Goal: Information Seeking & Learning: Learn about a topic

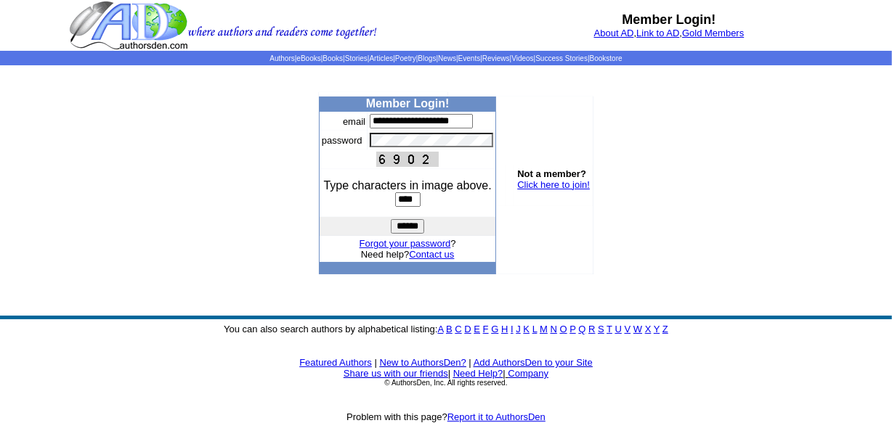
click at [416, 225] on input "******" at bounding box center [407, 226] width 33 height 15
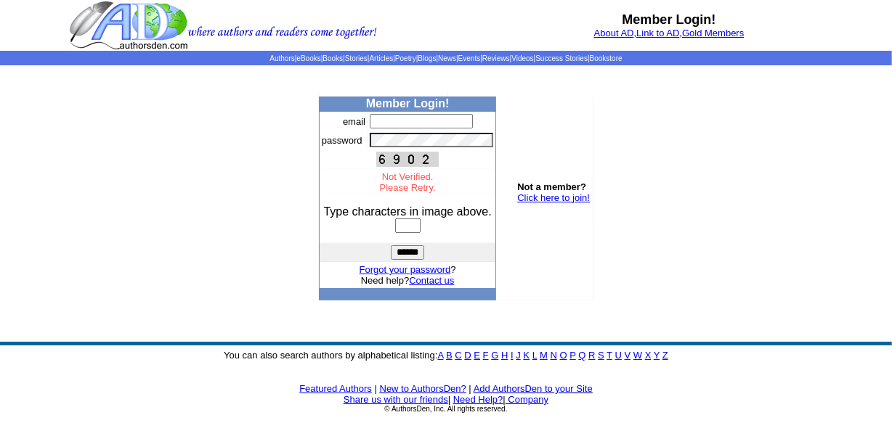
click at [411, 125] on input "text" at bounding box center [421, 121] width 103 height 15
type input "**********"
click at [413, 230] on input "text" at bounding box center [407, 226] width 25 height 15
type input "****"
click at [417, 257] on input "******" at bounding box center [407, 253] width 33 height 15
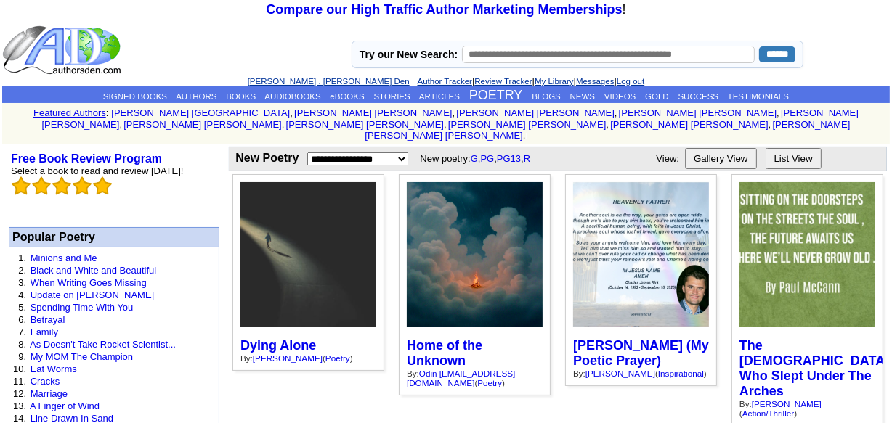
click at [362, 153] on select "**********" at bounding box center [357, 159] width 101 height 13
click at [794, 148] on button "List View" at bounding box center [794, 158] width 56 height 21
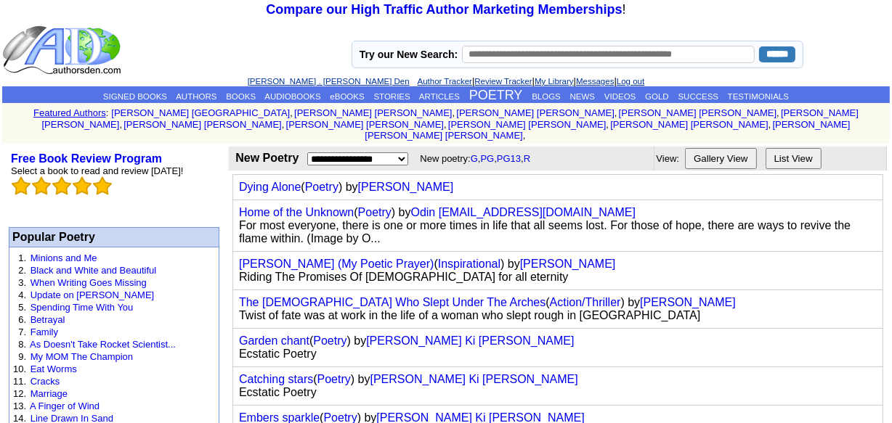
click at [795, 148] on button "List View" at bounding box center [794, 158] width 56 height 21
click at [797, 148] on button "List View" at bounding box center [794, 158] width 56 height 21
click at [737, 148] on button "Gallery View" at bounding box center [721, 158] width 72 height 21
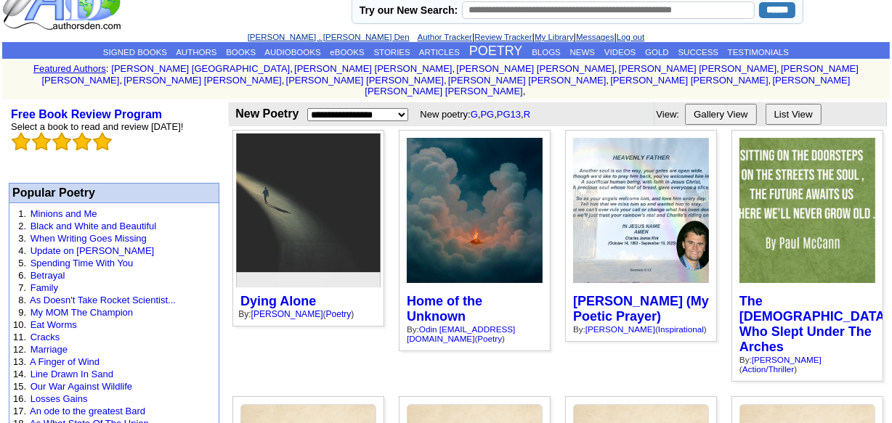
scroll to position [65, 0]
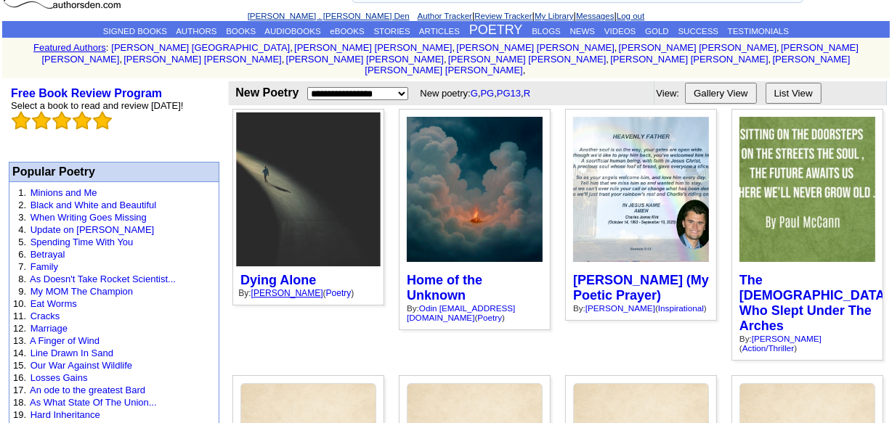
click at [278, 288] on link "John Herlihy" at bounding box center [287, 292] width 72 height 9
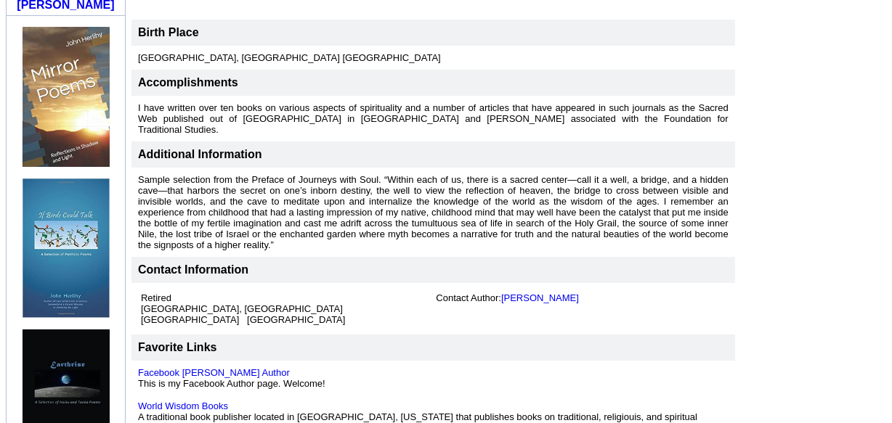
scroll to position [660, 0]
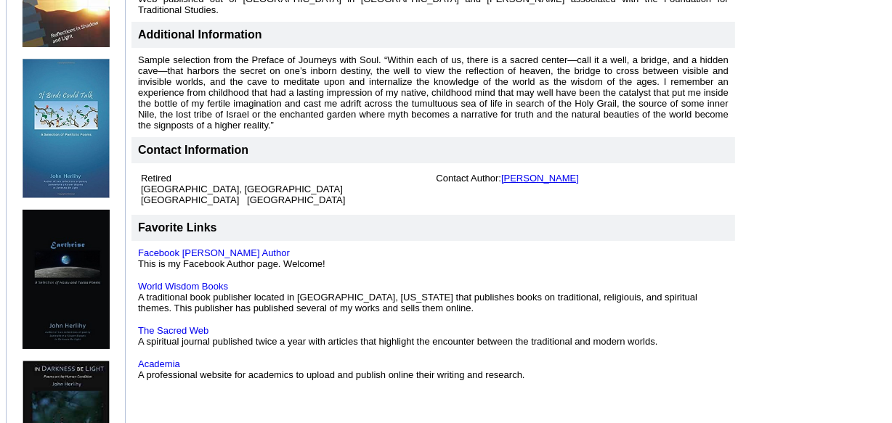
click at [530, 173] on link "John Herlihy" at bounding box center [540, 178] width 78 height 11
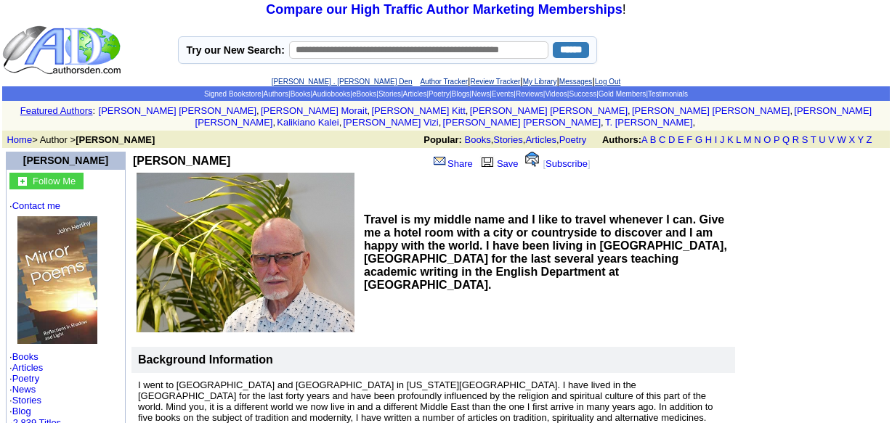
scroll to position [660, 0]
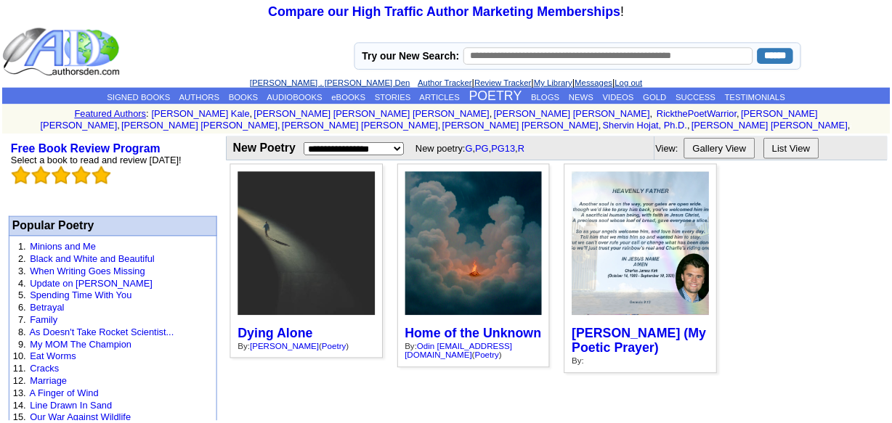
scroll to position [65, 0]
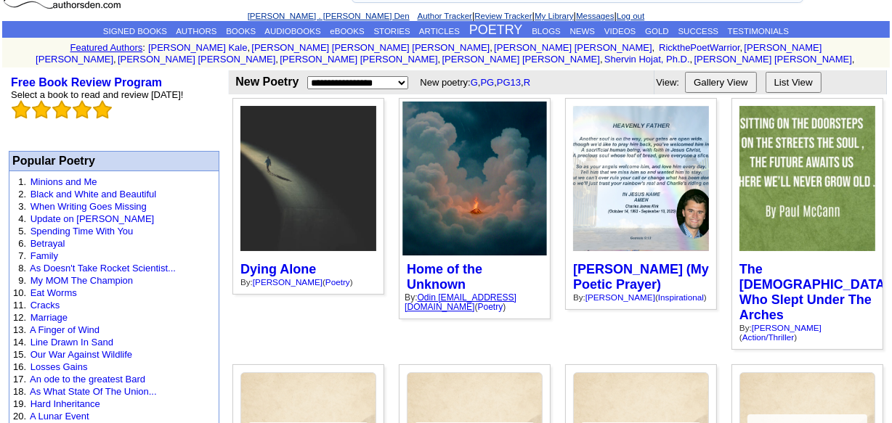
click at [469, 293] on link "Odin odin@aflx.com" at bounding box center [461, 303] width 112 height 20
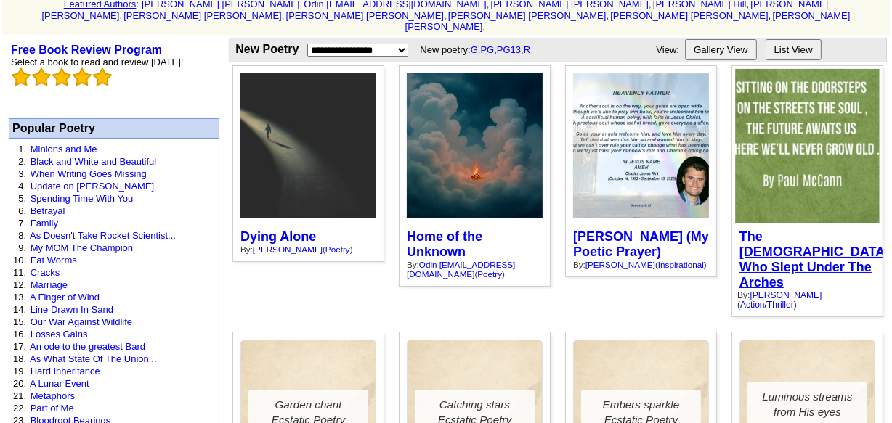
scroll to position [131, 0]
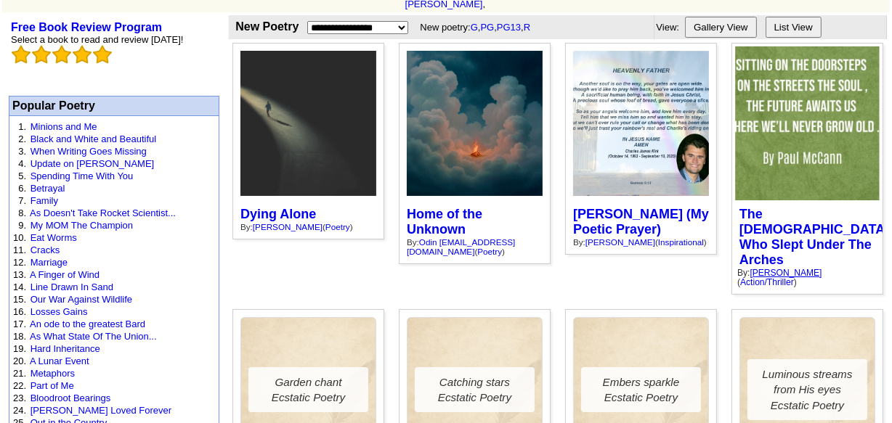
click at [772, 268] on link "Paul Francis Mc Cann" at bounding box center [786, 272] width 72 height 9
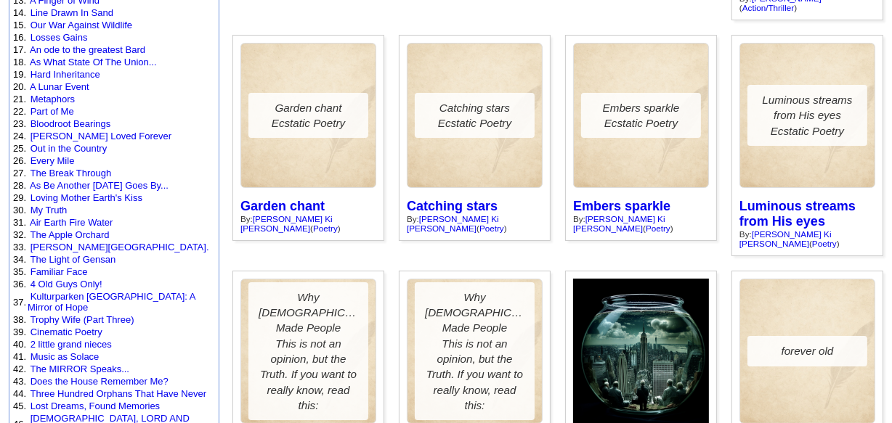
scroll to position [396, 0]
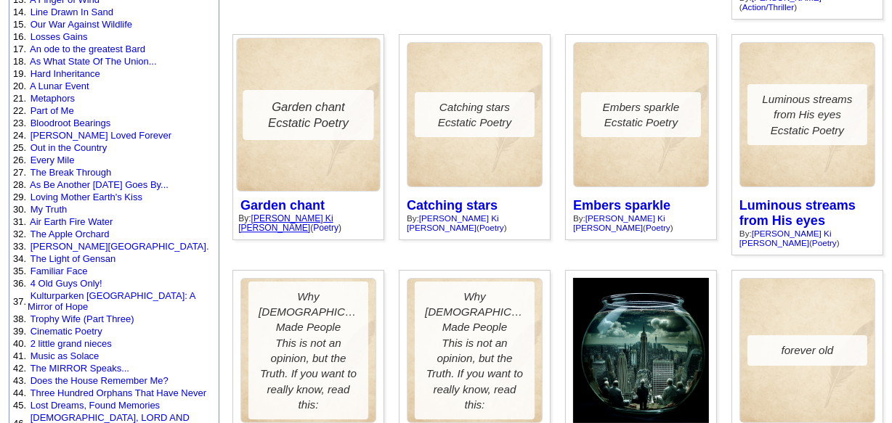
click at [296, 214] on link "[PERSON_NAME] Ki [PERSON_NAME]" at bounding box center [285, 224] width 94 height 20
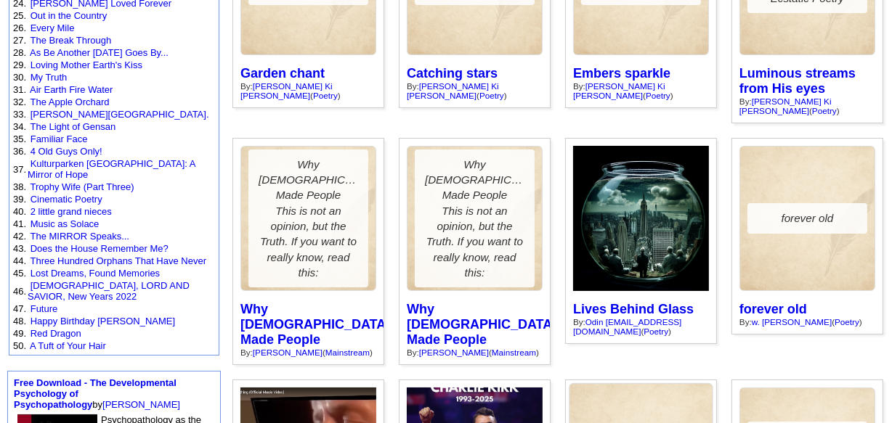
scroll to position [594, 0]
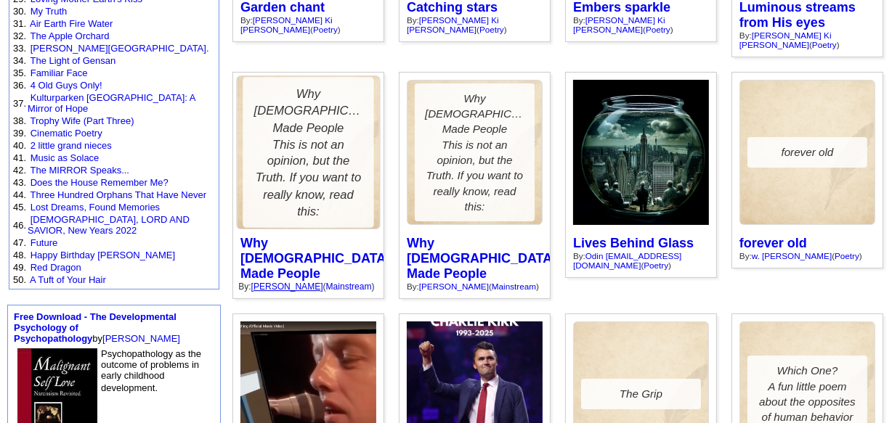
click at [291, 282] on link "[PERSON_NAME]" at bounding box center [287, 286] width 72 height 9
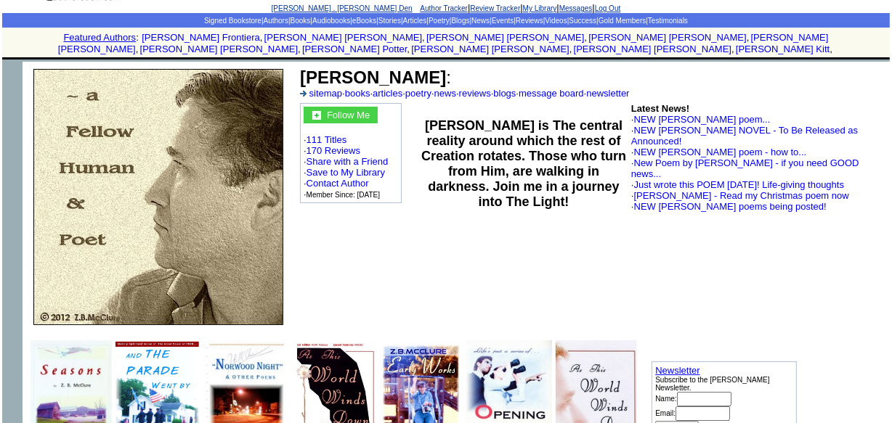
scroll to position [65, 0]
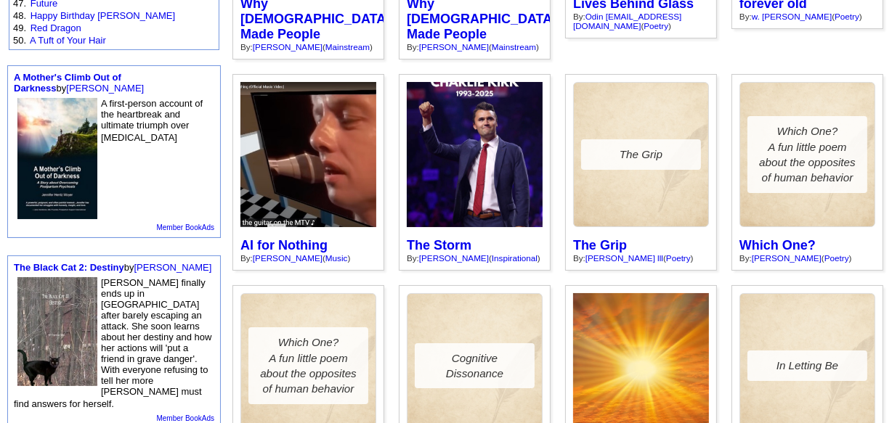
scroll to position [858, 0]
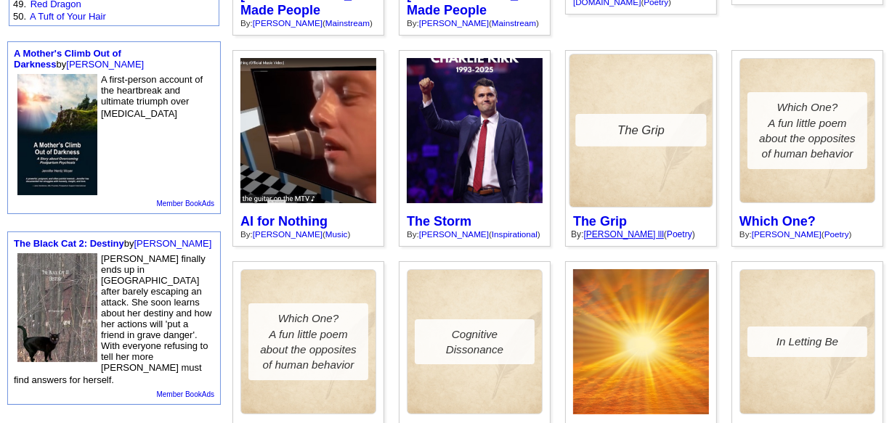
click at [605, 230] on link "Chester Hardy lll" at bounding box center [624, 234] width 80 height 9
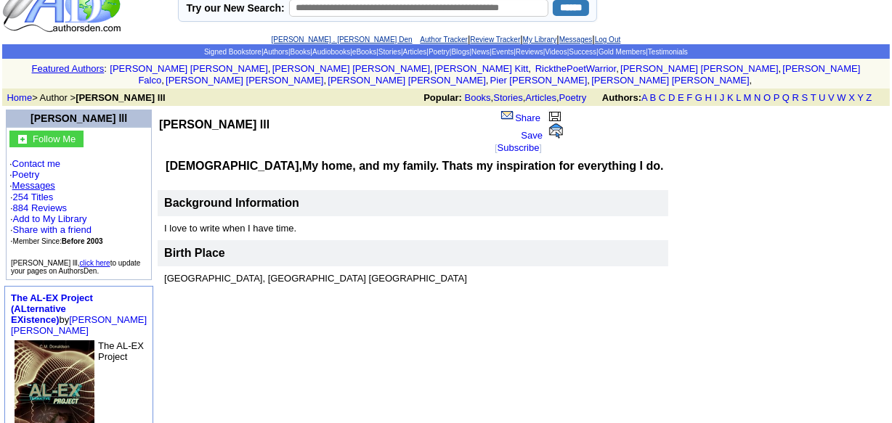
scroll to position [41, 0]
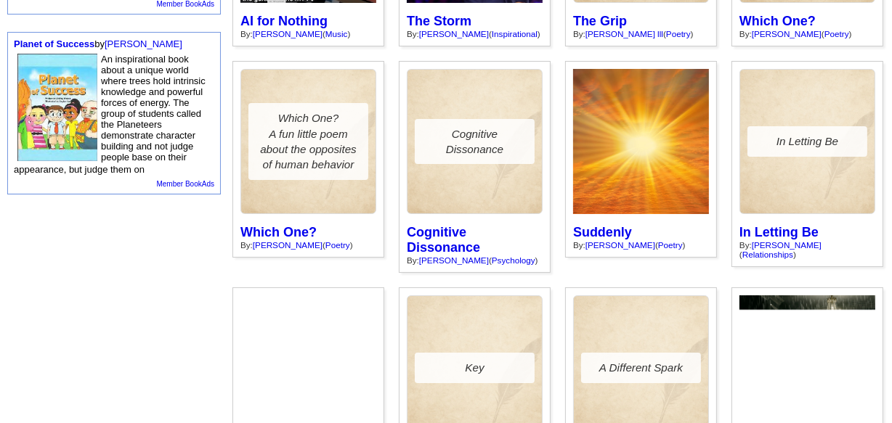
scroll to position [1122, 0]
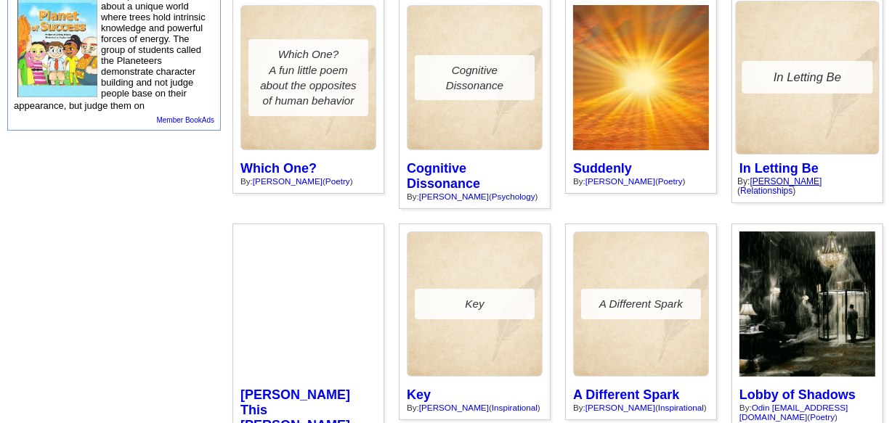
click at [788, 177] on link "[PERSON_NAME]" at bounding box center [786, 181] width 72 height 9
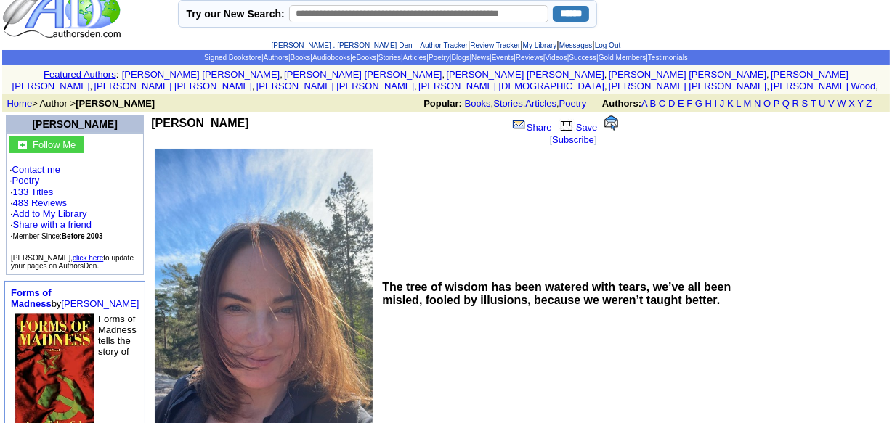
scroll to position [36, 0]
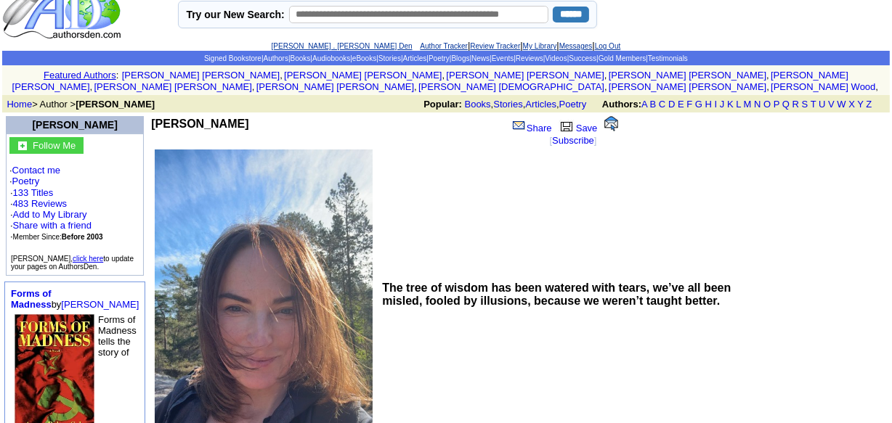
click at [606, 116] on img at bounding box center [611, 123] width 14 height 15
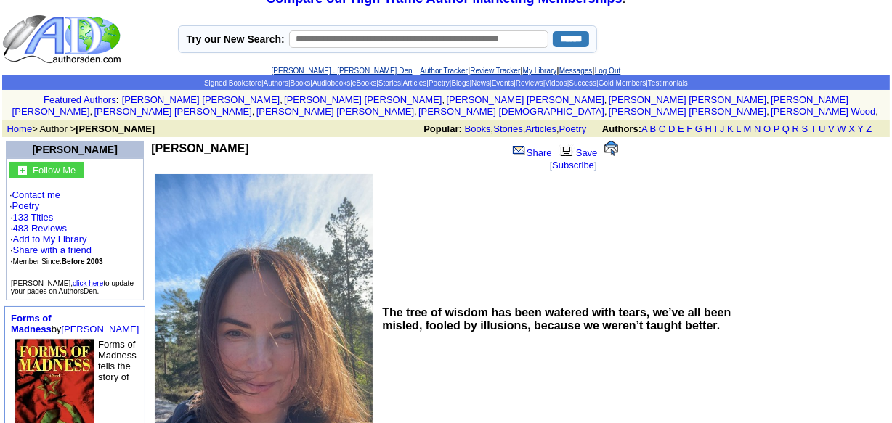
scroll to position [0, 0]
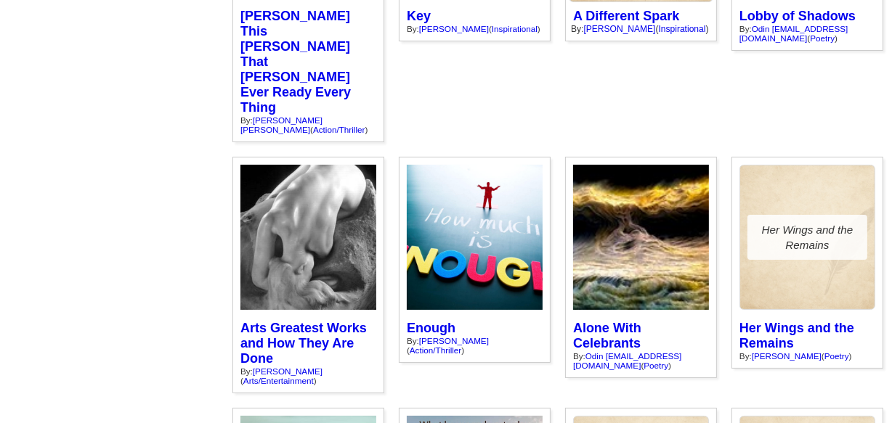
scroll to position [1518, 0]
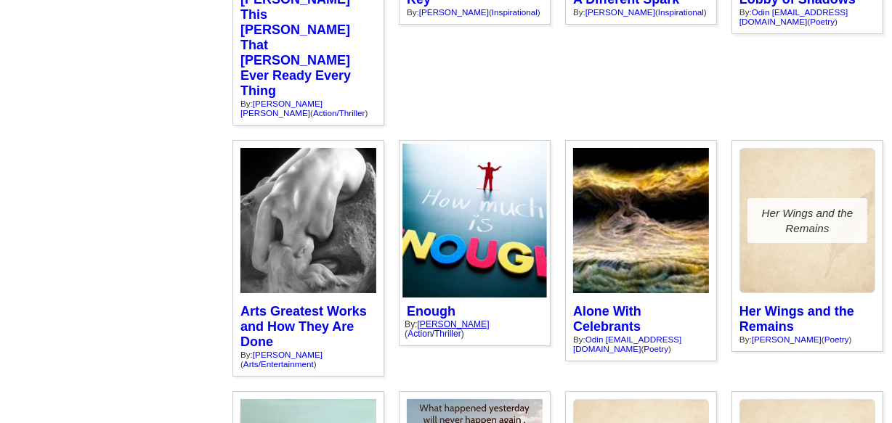
click at [450, 320] on link "[PERSON_NAME]" at bounding box center [454, 324] width 72 height 9
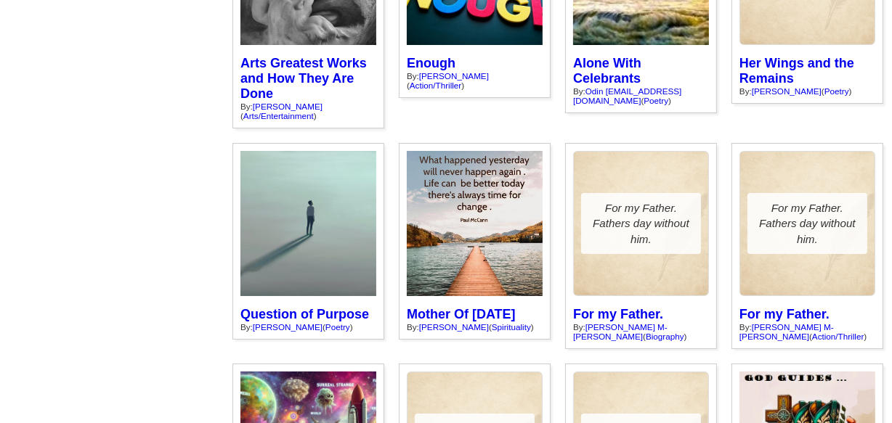
scroll to position [1783, 0]
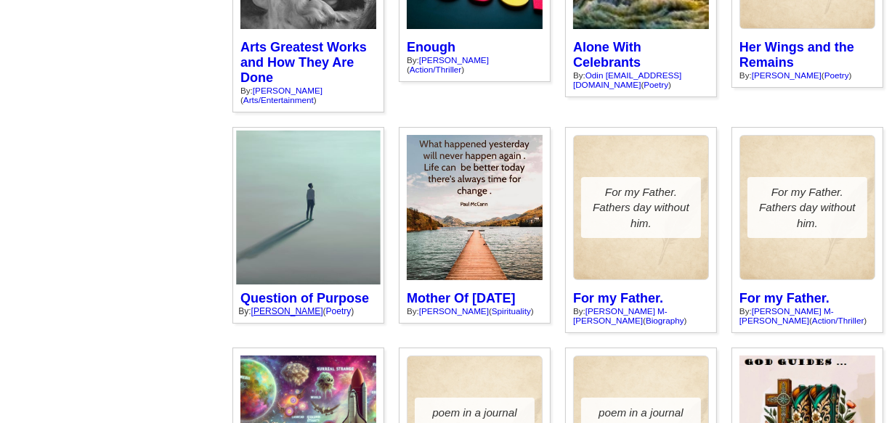
click at [286, 307] on link "[PERSON_NAME]" at bounding box center [287, 311] width 72 height 9
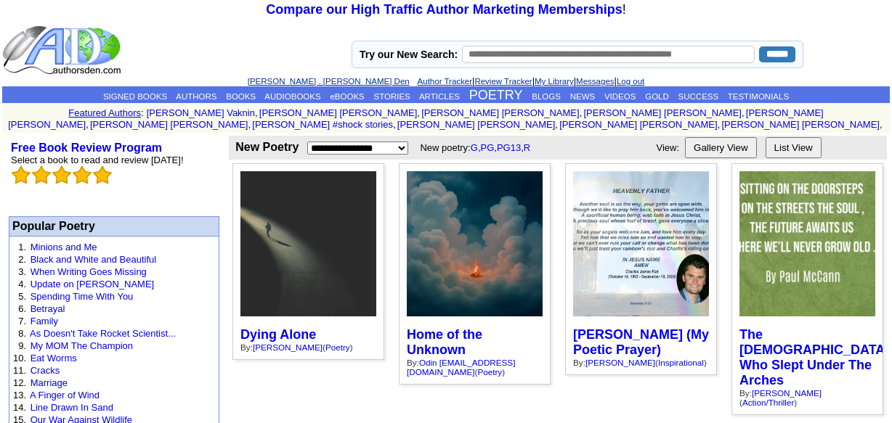
scroll to position [1783, 0]
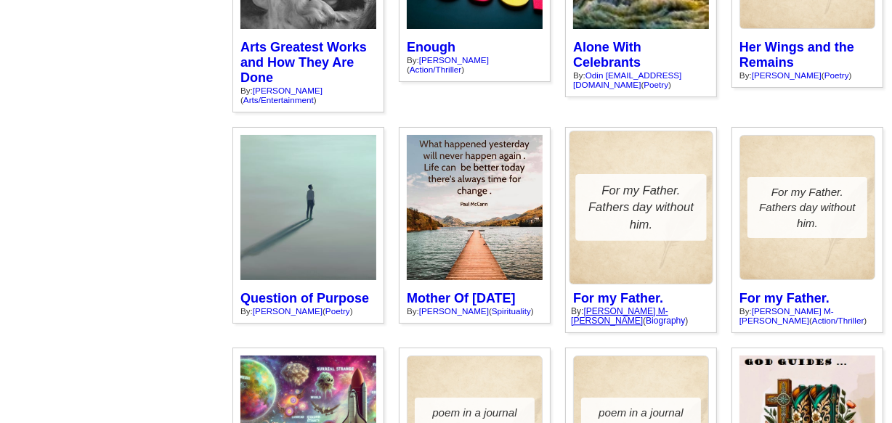
click at [634, 307] on link "[PERSON_NAME] M- [PERSON_NAME]" at bounding box center [619, 317] width 97 height 20
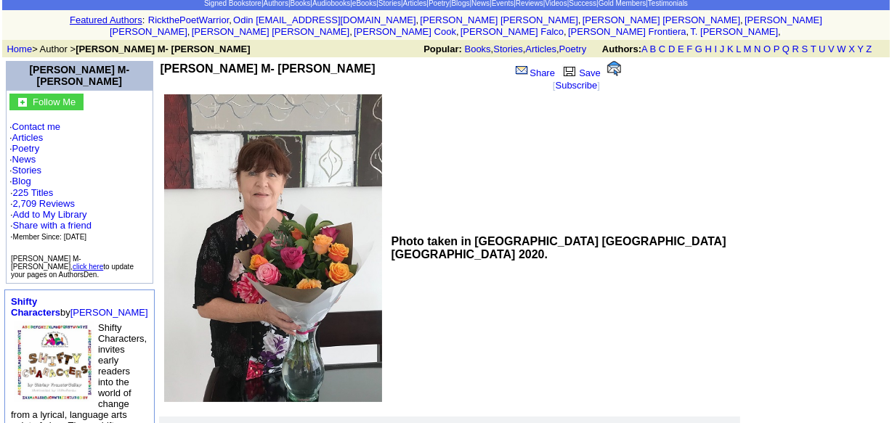
scroll to position [61, 0]
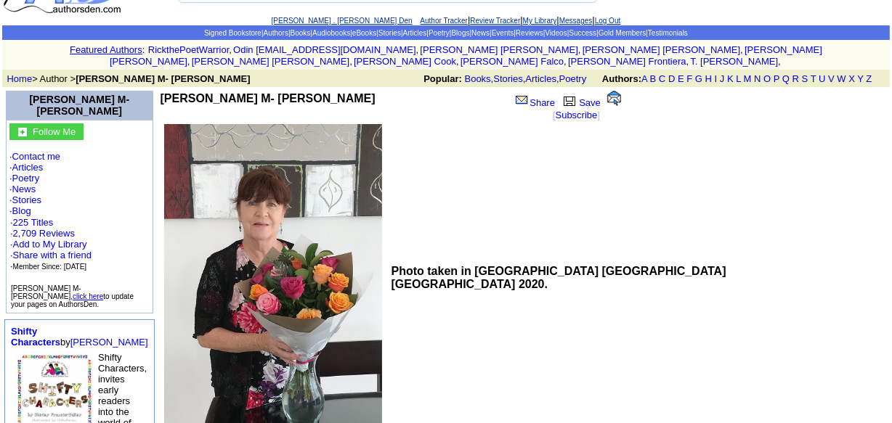
click at [210, 92] on b "[PERSON_NAME] M- [PERSON_NAME]" at bounding box center [268, 98] width 215 height 12
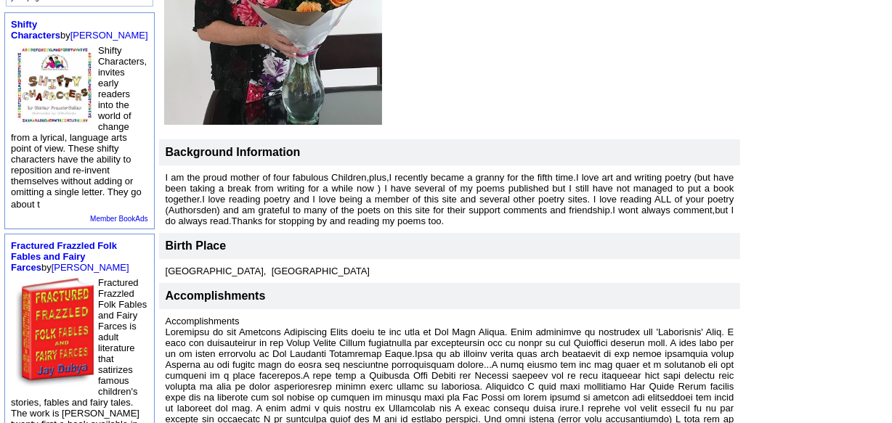
scroll to position [392, 0]
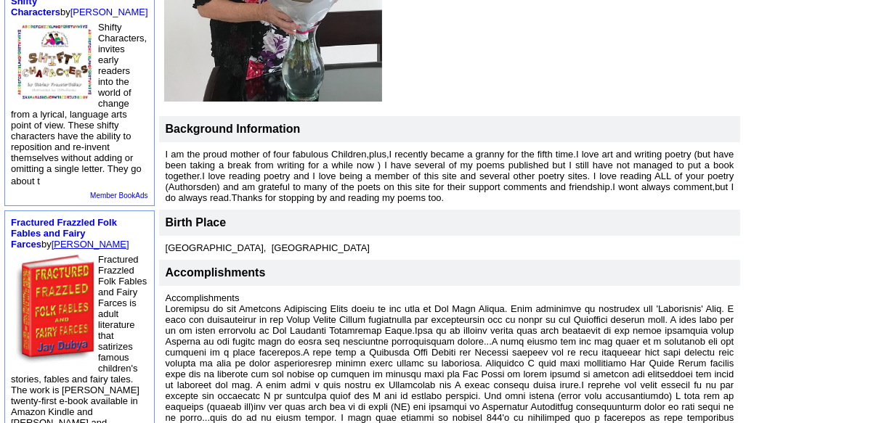
click at [62, 246] on link "Jay Dubya" at bounding box center [91, 244] width 78 height 11
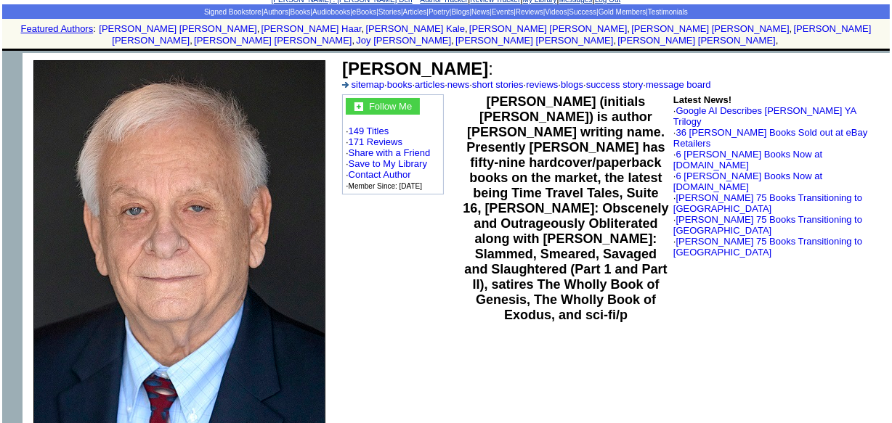
scroll to position [198, 0]
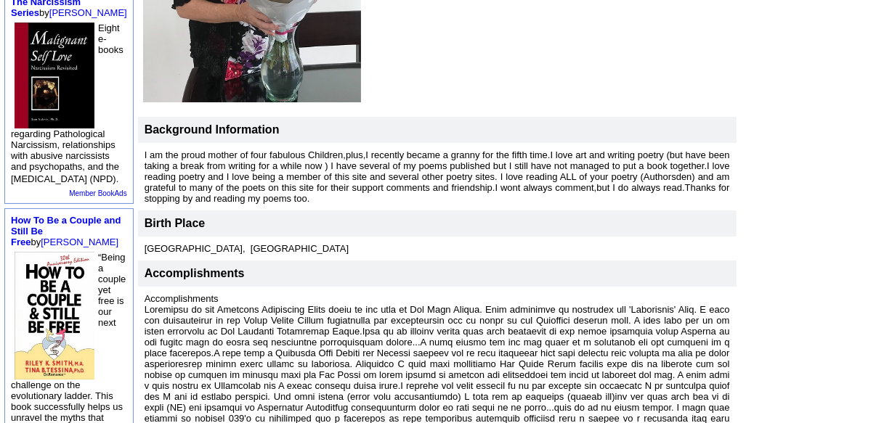
scroll to position [402, 0]
